Goal: Task Accomplishment & Management: Manage account settings

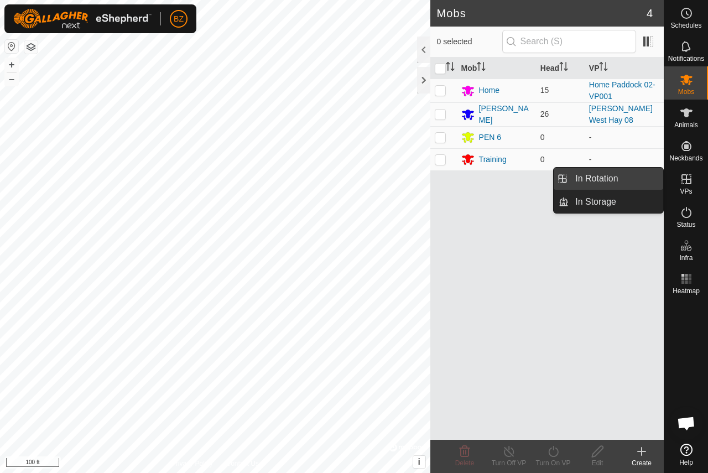
drag, startPoint x: 686, startPoint y: 181, endPoint x: 661, endPoint y: 181, distance: 24.4
click at [686, 181] on icon at bounding box center [686, 179] width 13 height 13
click at [613, 180] on link "In Rotation" at bounding box center [616, 179] width 95 height 22
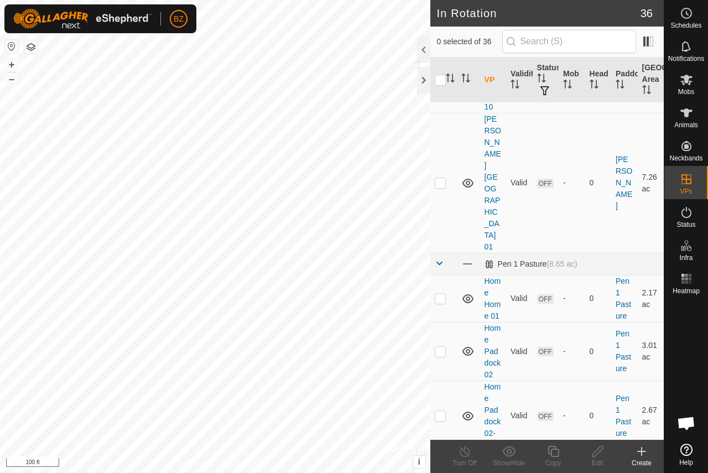
scroll to position [1992, 0]
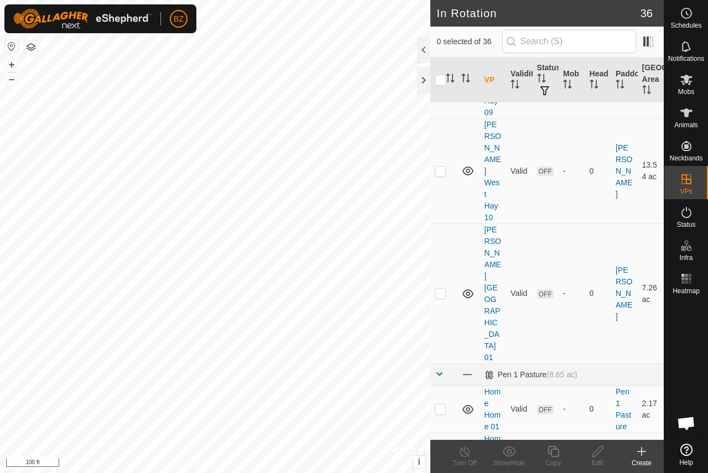
checkbox input "true"
click at [556, 452] on icon at bounding box center [554, 451] width 14 height 13
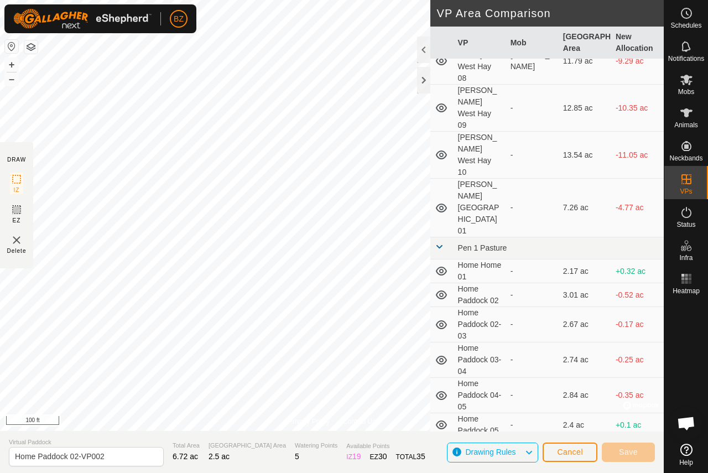
scroll to position [829, 0]
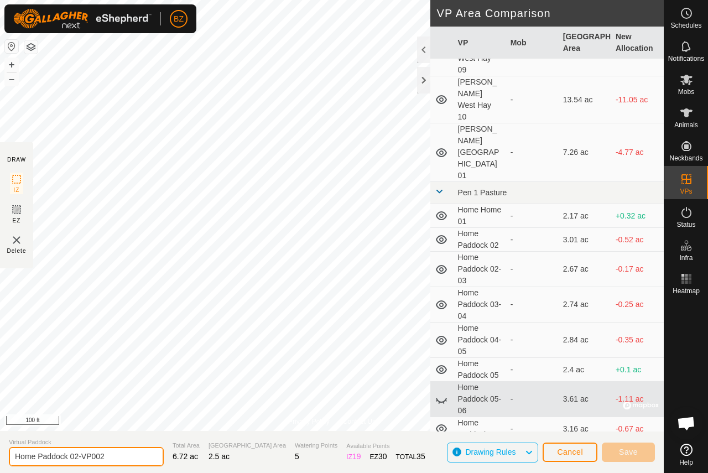
click at [110, 456] on input "Home Paddock 02-VP002" at bounding box center [86, 456] width 155 height 19
type input "Home Paddock 02.5"
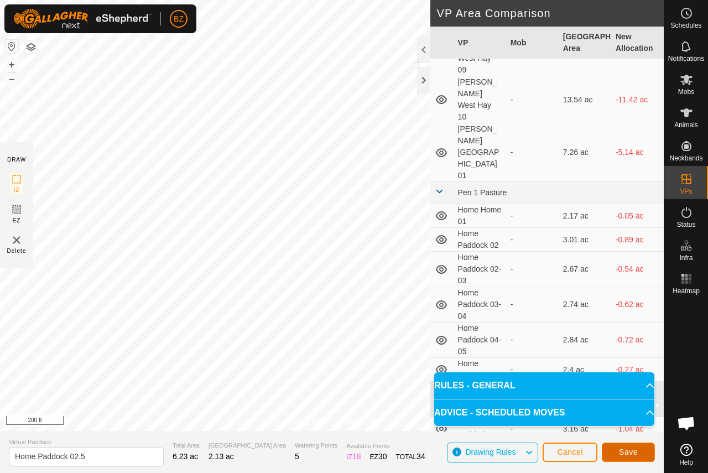
click at [622, 452] on span "Save" at bounding box center [628, 452] width 19 height 9
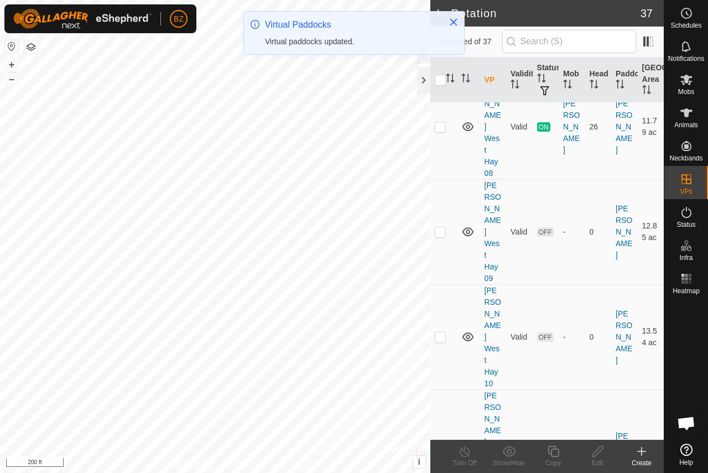
scroll to position [1882, 0]
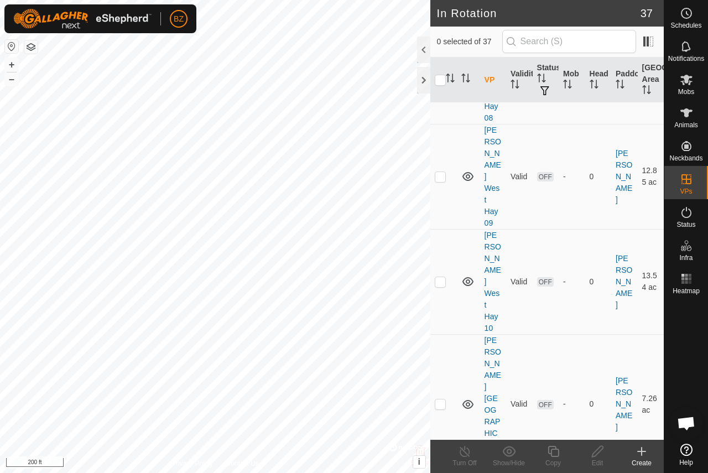
checkbox input "true"
click at [683, 81] on icon at bounding box center [687, 80] width 12 height 11
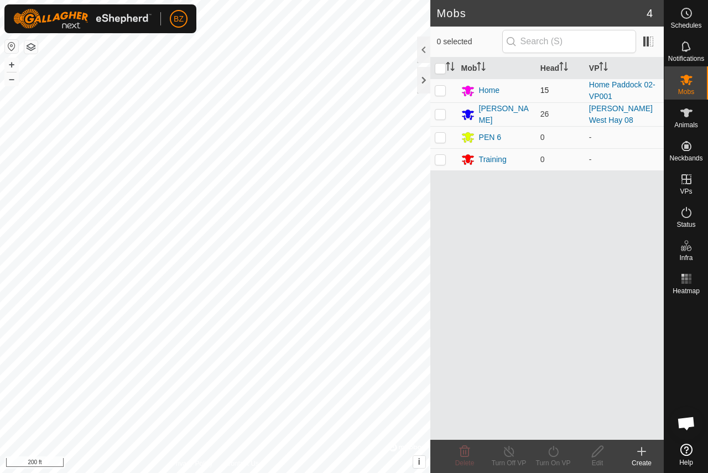
click at [438, 89] on p-checkbox at bounding box center [440, 90] width 11 height 9
click at [442, 91] on p-checkbox at bounding box center [440, 90] width 11 height 9
checkbox input "false"
click at [494, 94] on div "Home" at bounding box center [489, 91] width 20 height 12
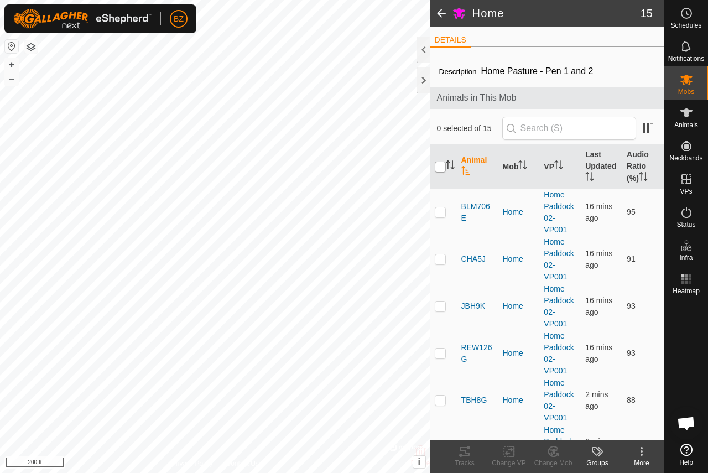
click at [439, 166] on input "checkbox" at bounding box center [440, 167] width 11 height 11
checkbox input "true"
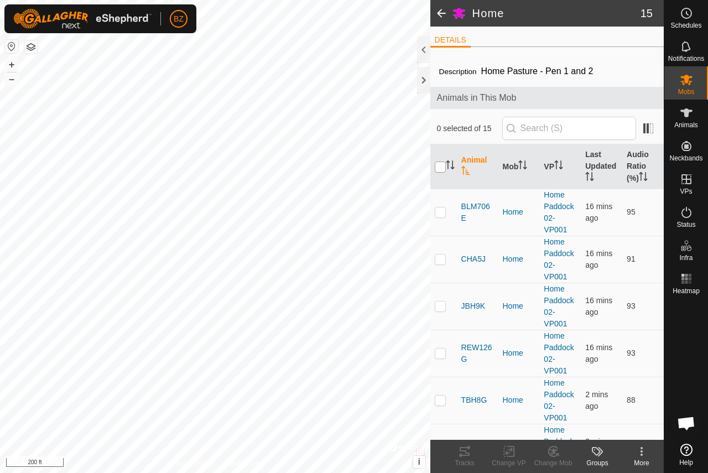
checkbox input "true"
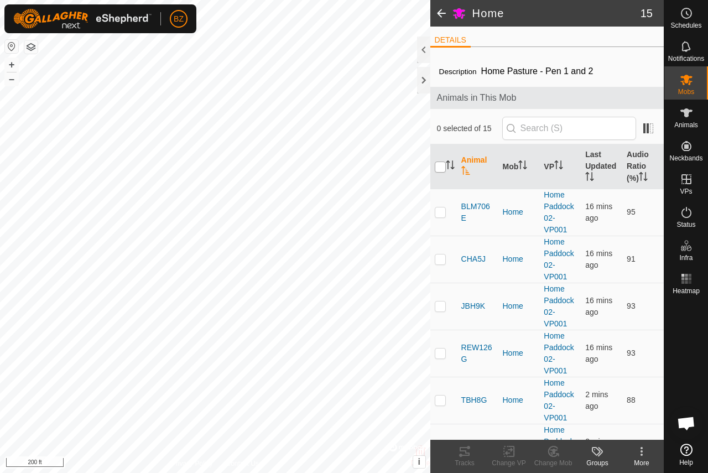
checkbox input "true"
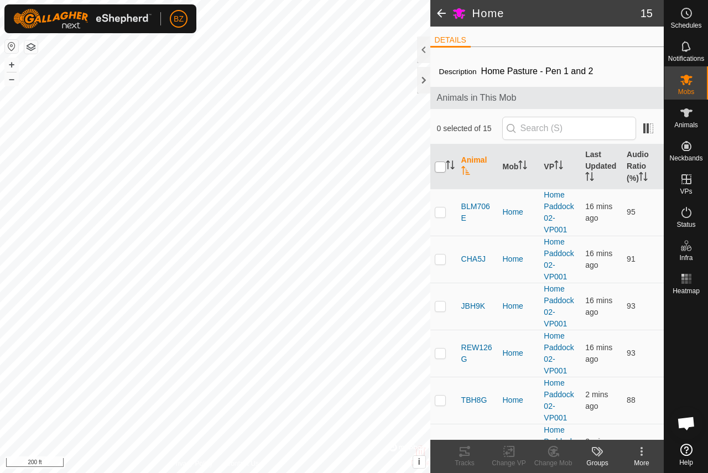
checkbox input "true"
click at [508, 452] on icon at bounding box center [510, 451] width 14 height 13
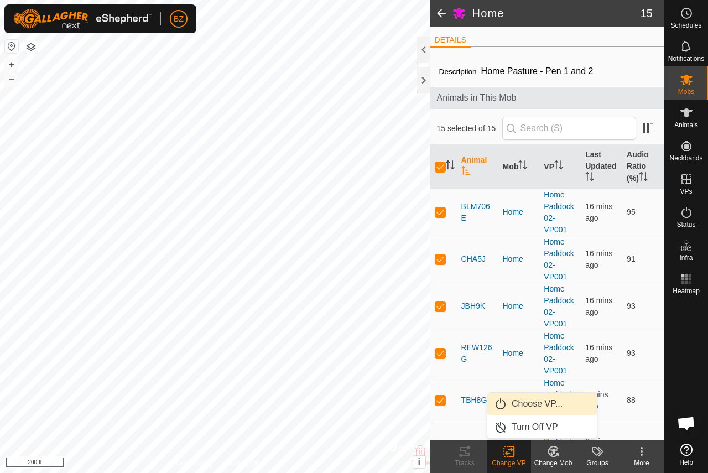
click at [539, 403] on link "Choose VP..." at bounding box center [543, 404] width 110 height 22
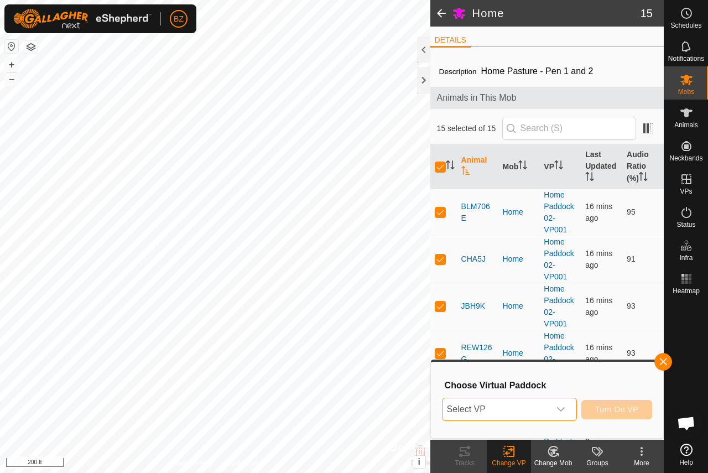
click at [501, 412] on span "Select VP" at bounding box center [496, 409] width 107 height 22
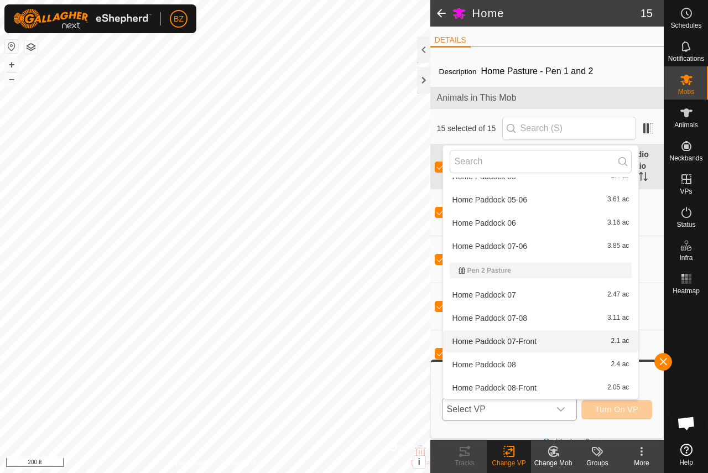
scroll to position [548, 0]
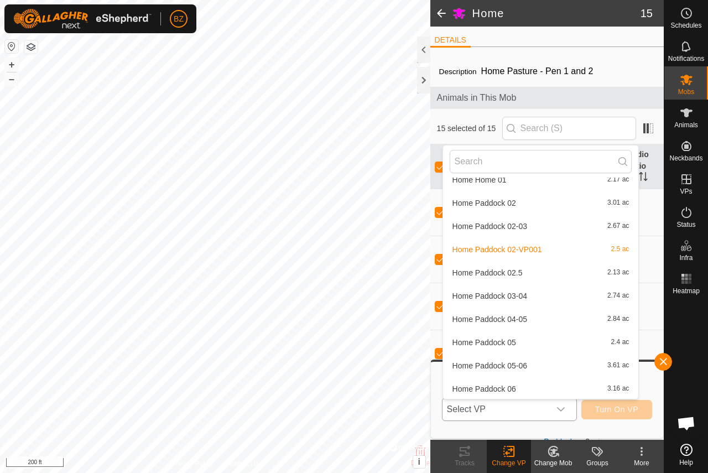
click at [510, 272] on li "Home Paddock 02.5 2.13 ac" at bounding box center [541, 273] width 196 height 22
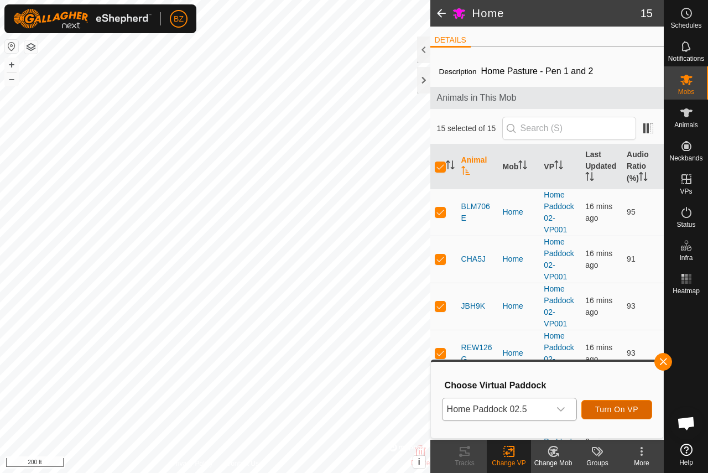
click at [611, 408] on span "Turn On VP" at bounding box center [617, 409] width 43 height 9
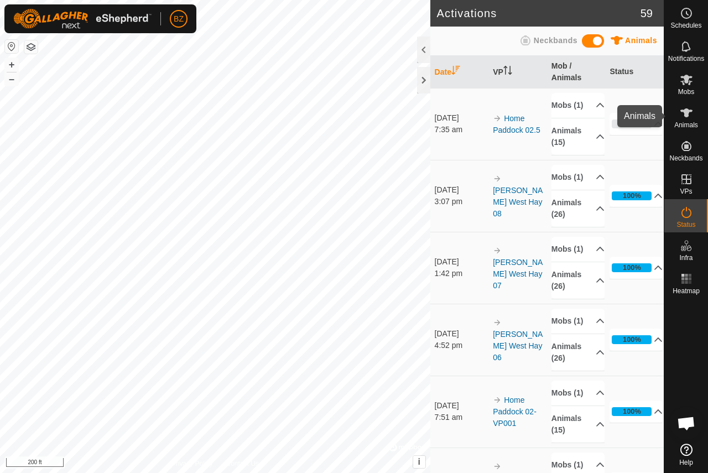
click at [686, 118] on icon at bounding box center [686, 112] width 13 height 13
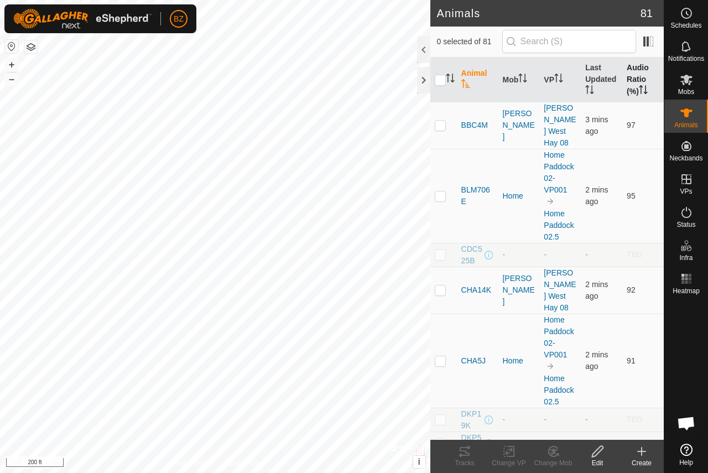
click at [623, 89] on th "Audio Ratio (%)" at bounding box center [644, 80] width 42 height 45
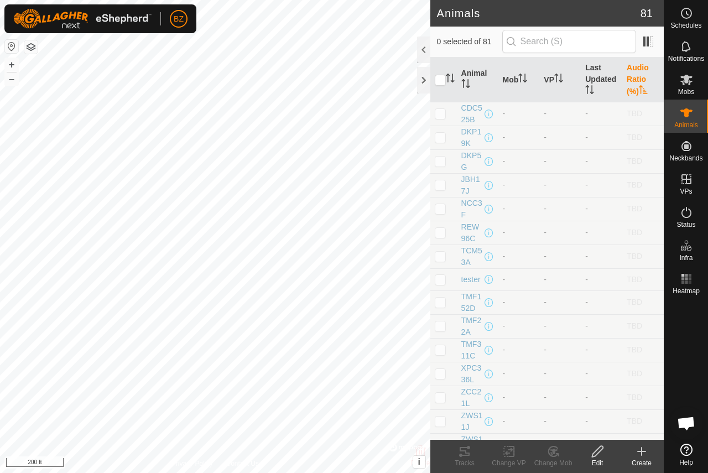
click at [625, 87] on th "Audio Ratio (%)" at bounding box center [644, 80] width 42 height 45
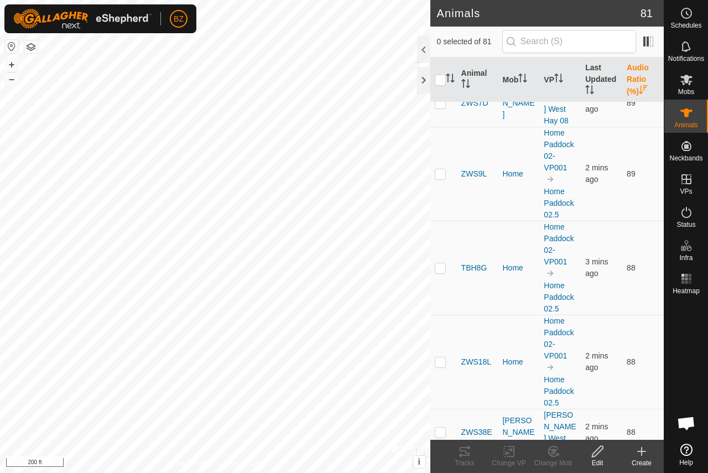
scroll to position [1439, 0]
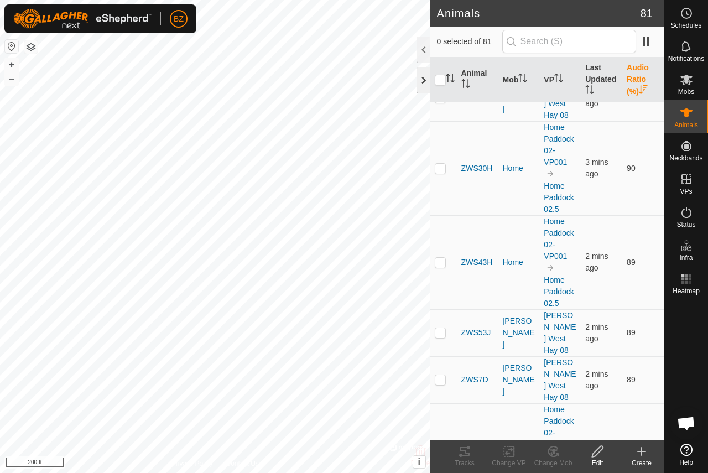
click at [421, 87] on div at bounding box center [423, 80] width 13 height 27
